Goal: Information Seeking & Learning: Learn about a topic

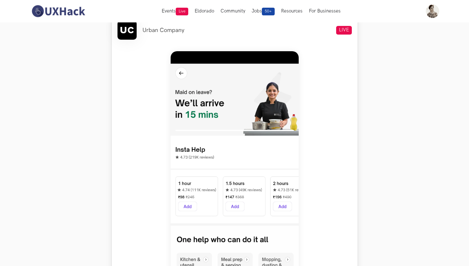
scroll to position [197, 0]
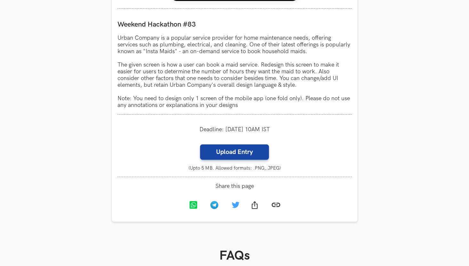
scroll to position [589, 0]
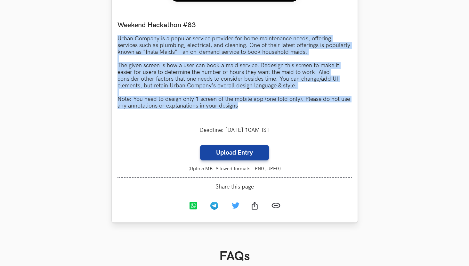
drag, startPoint x: 240, startPoint y: 106, endPoint x: 118, endPoint y: 37, distance: 140.3
click at [118, 37] on p "Urban Company is a popular service provider for home maintenance needs, offerin…" at bounding box center [234, 72] width 234 height 74
copy p "Urban Company is a popular service provider for home maintenance needs, offerin…"
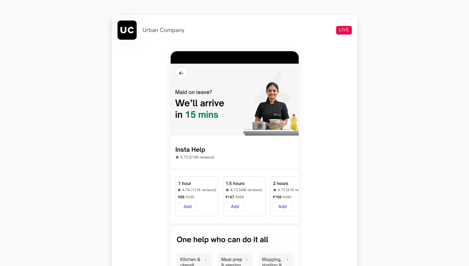
scroll to position [257, 0]
